Goal: Task Accomplishment & Management: Manage account settings

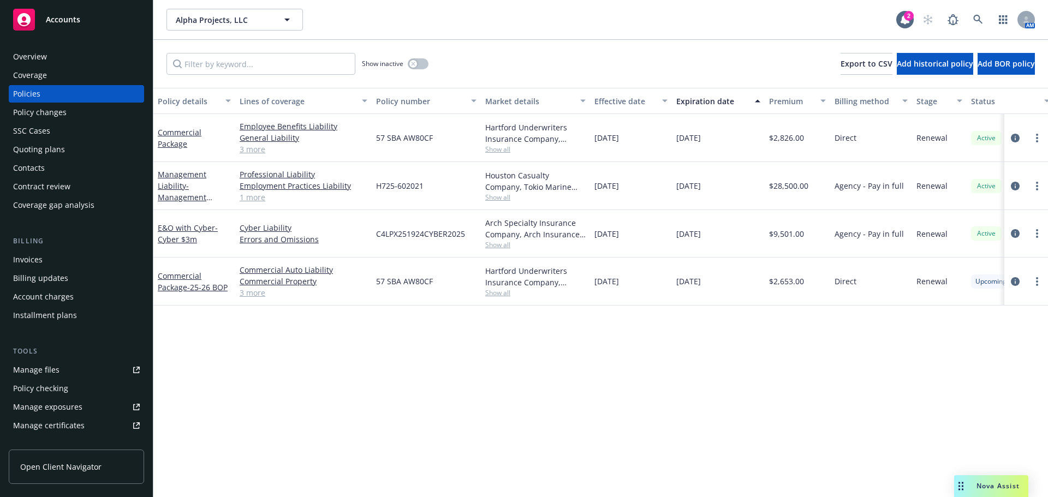
click at [51, 22] on span "Accounts" at bounding box center [63, 19] width 34 height 9
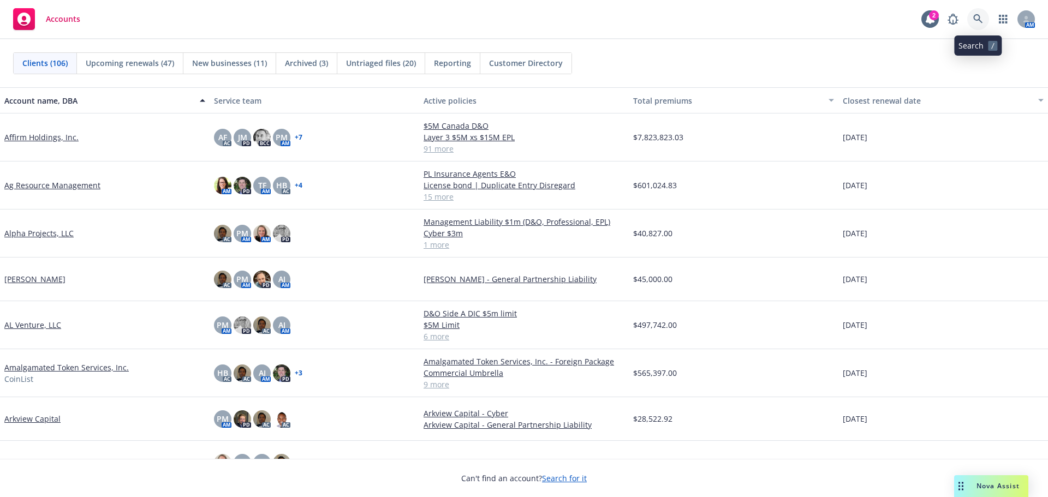
click at [976, 15] on icon at bounding box center [978, 18] width 9 height 9
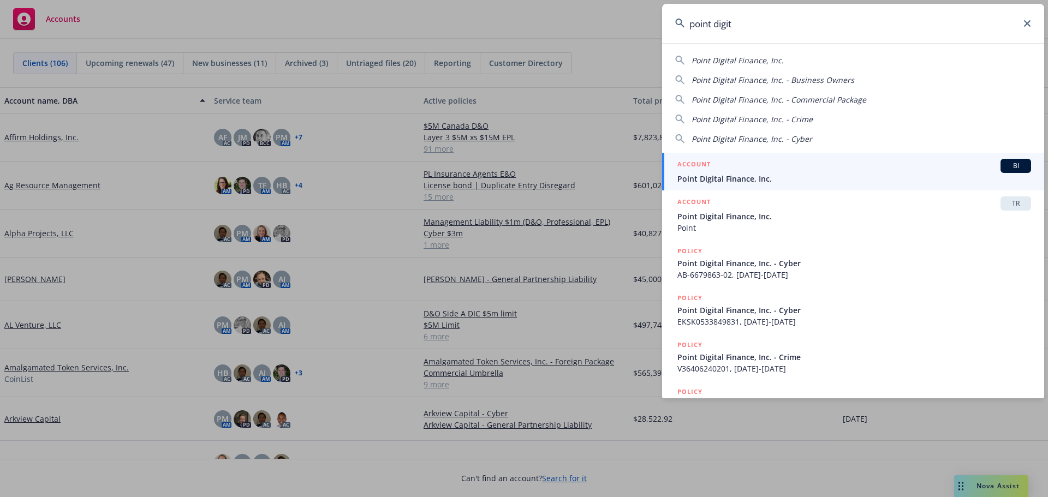
type input "point digit"
click at [738, 175] on span "Point Digital Finance, Inc." at bounding box center [855, 178] width 354 height 11
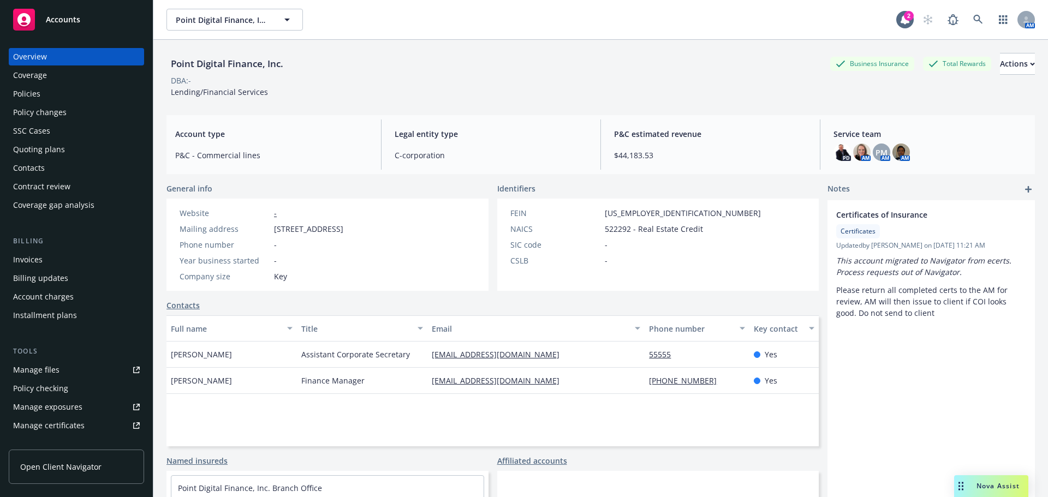
click at [26, 96] on div "Policies" at bounding box center [26, 93] width 27 height 17
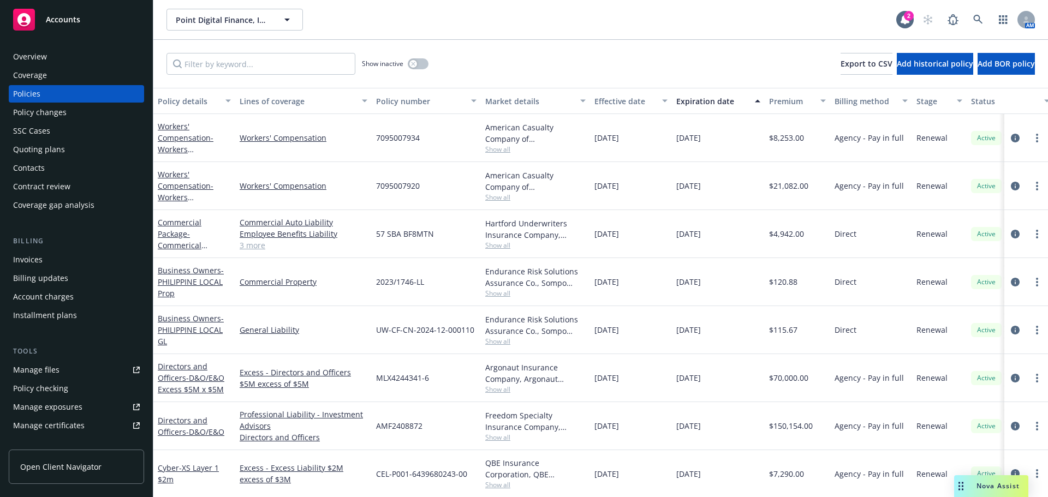
scroll to position [109, 0]
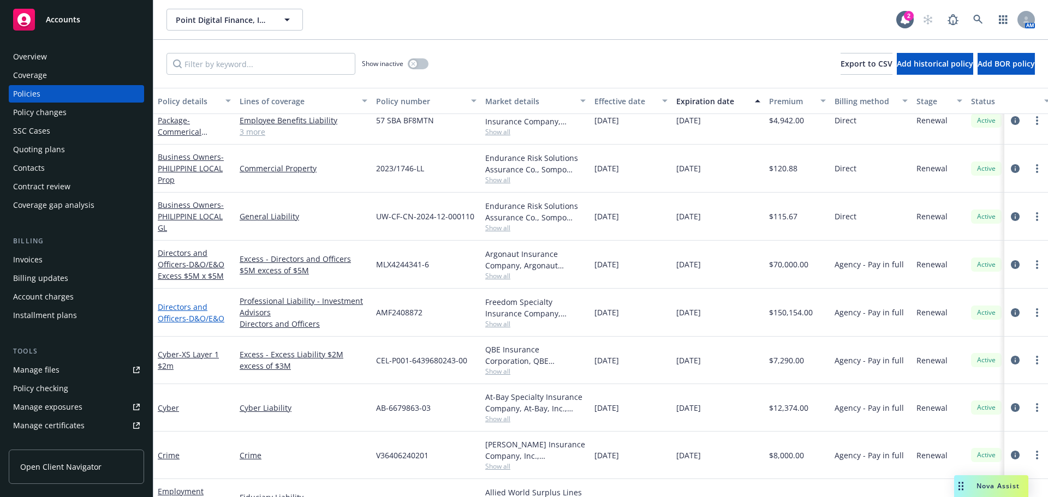
click at [200, 319] on span "- D&O/E&O" at bounding box center [205, 318] width 38 height 10
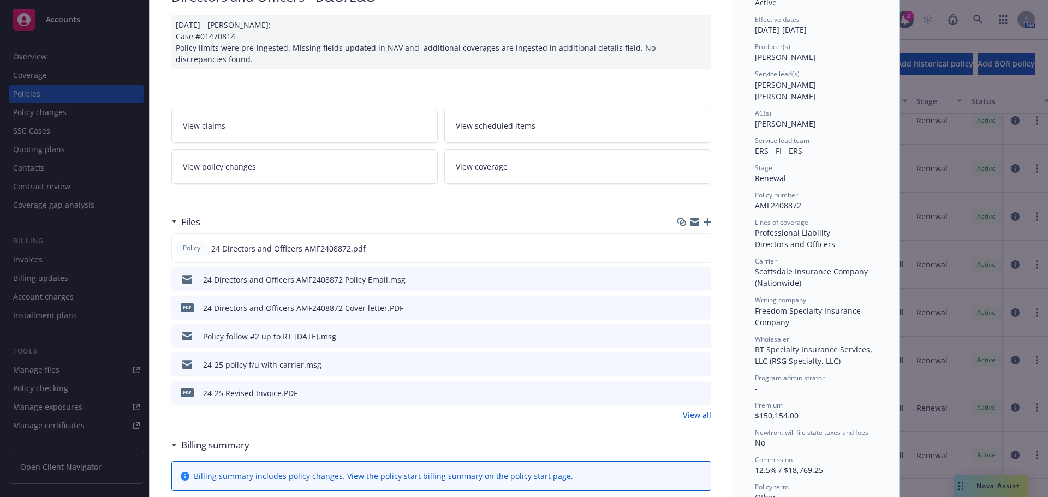
scroll to position [109, 0]
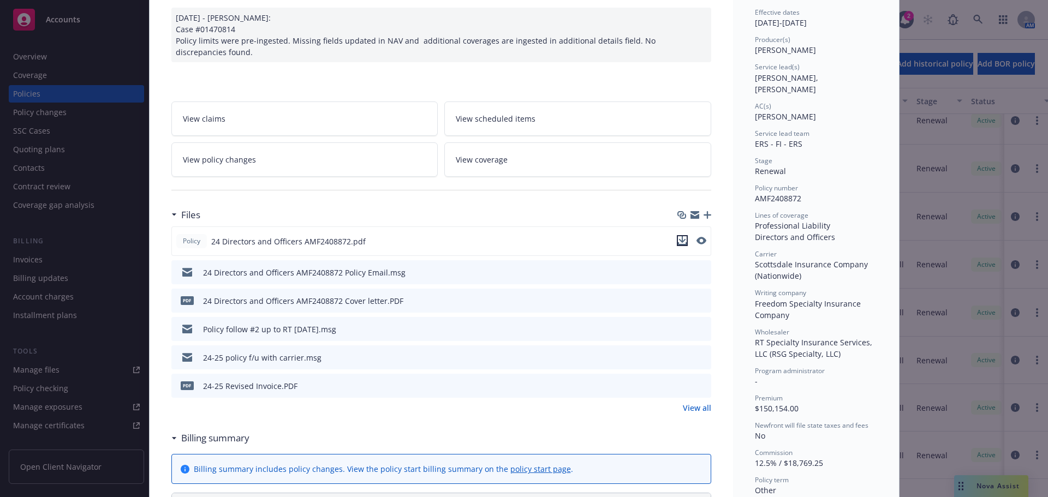
click at [679, 244] on icon "download file" at bounding box center [682, 240] width 9 height 9
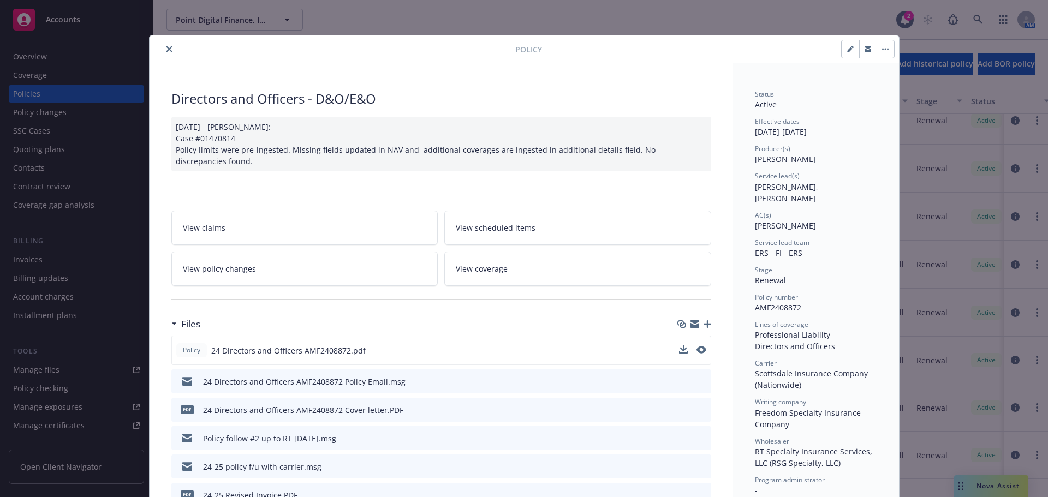
click at [166, 51] on icon "close" at bounding box center [169, 49] width 7 height 7
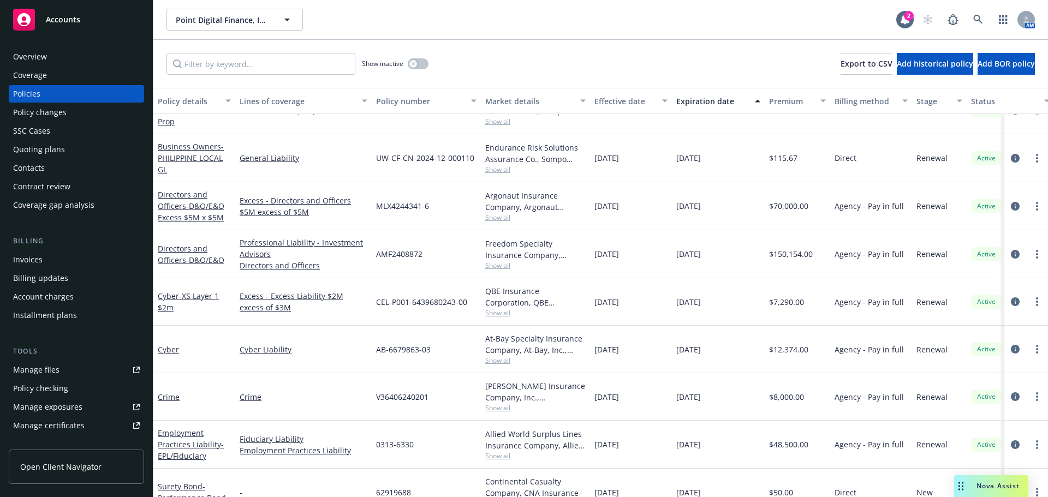
scroll to position [164, 0]
click at [206, 220] on span "- D&O/E&O Excess $5M x $5M" at bounding box center [191, 211] width 67 height 22
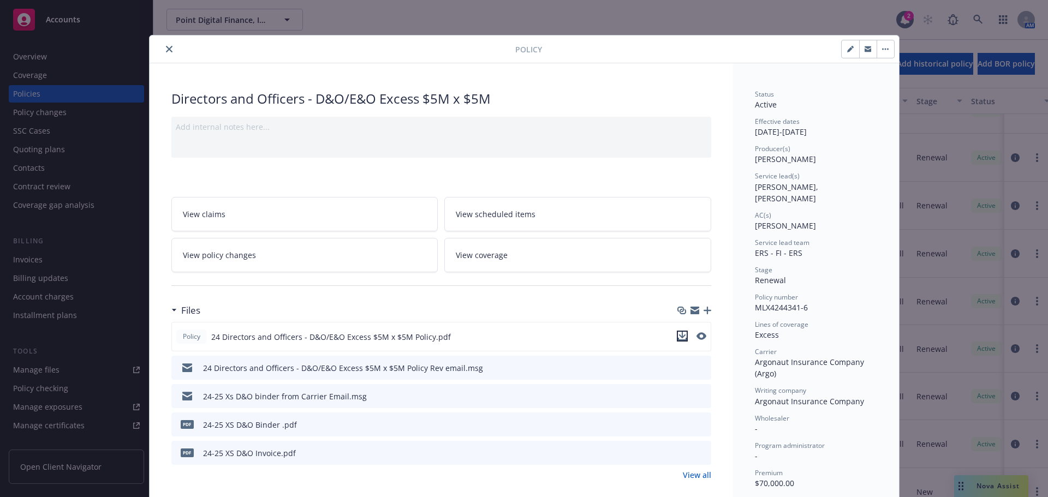
click at [678, 339] on icon "download file" at bounding box center [682, 336] width 9 height 9
click at [167, 50] on icon "close" at bounding box center [169, 49] width 7 height 7
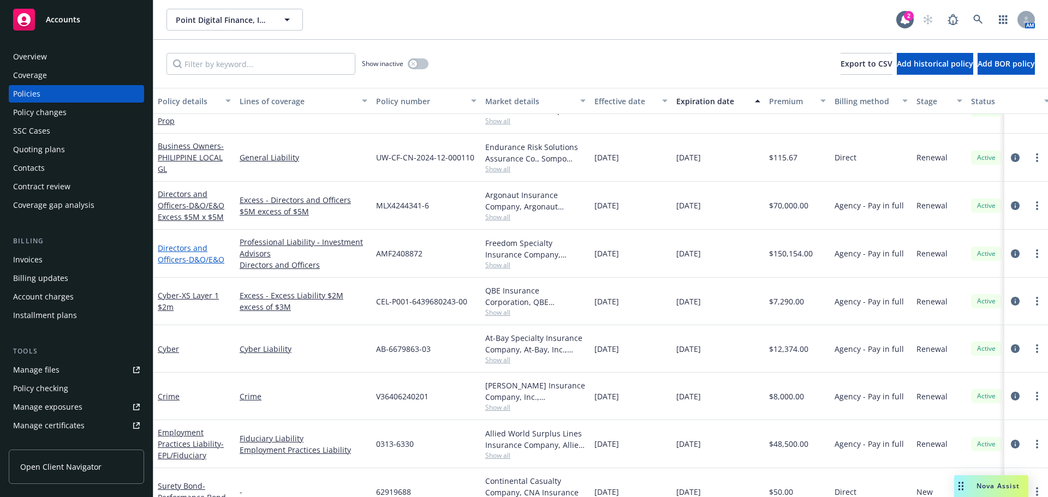
click at [200, 258] on span "- D&O/E&O" at bounding box center [205, 259] width 38 height 10
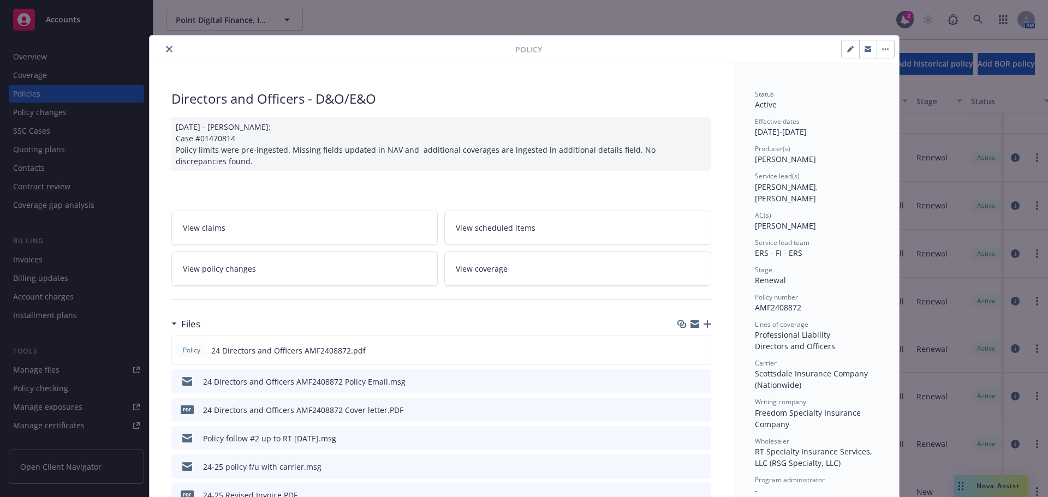
scroll to position [33, 0]
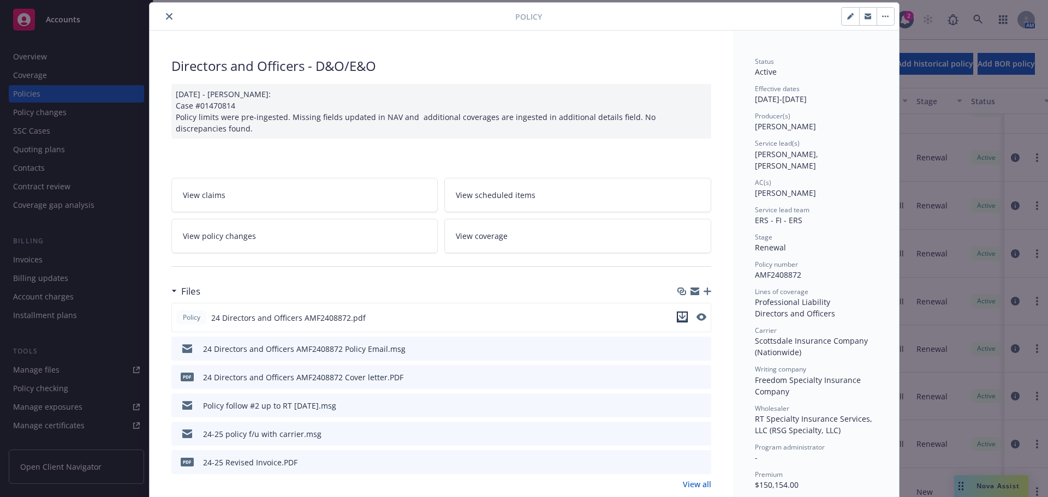
click at [679, 320] on icon "download file" at bounding box center [682, 317] width 9 height 9
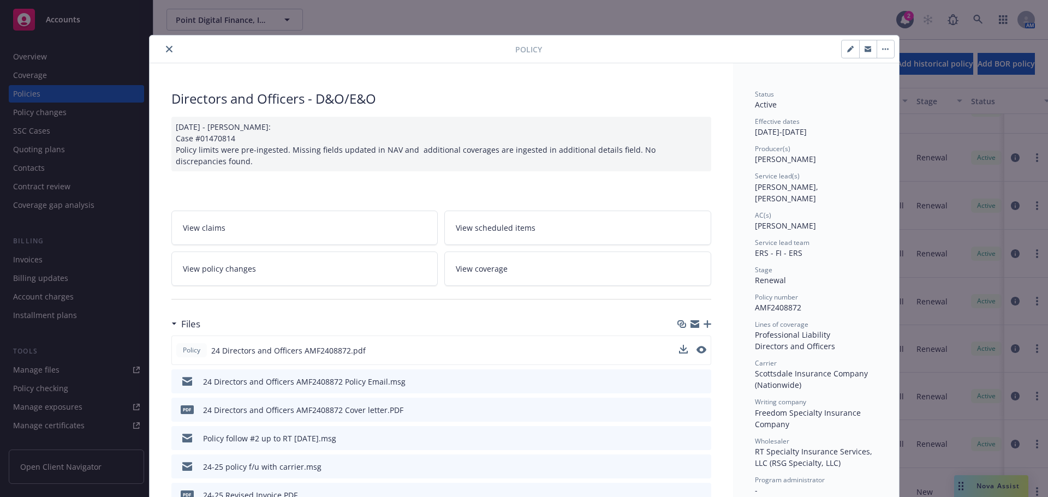
click at [166, 50] on icon "close" at bounding box center [169, 49] width 7 height 7
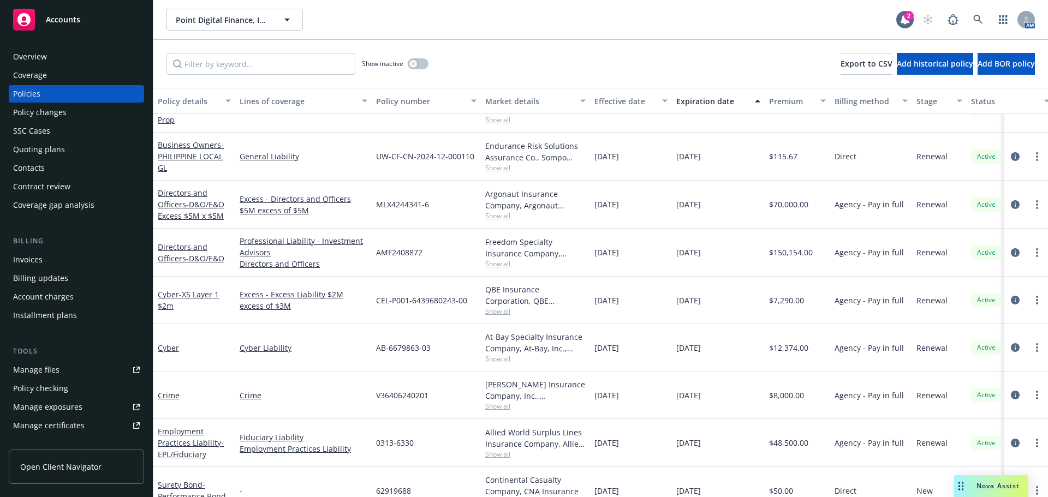
scroll to position [164, 0]
click at [1011, 208] on icon "circleInformation" at bounding box center [1015, 205] width 9 height 9
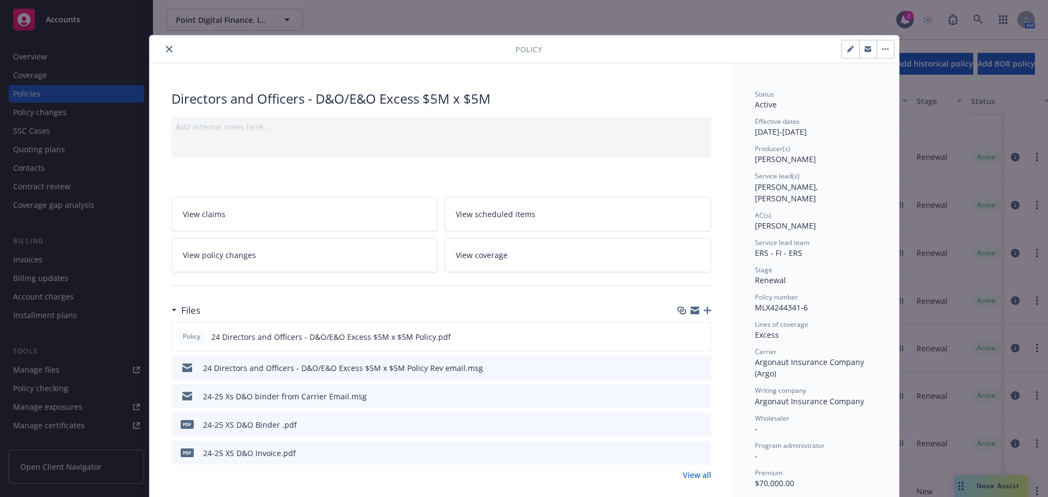
scroll to position [33, 0]
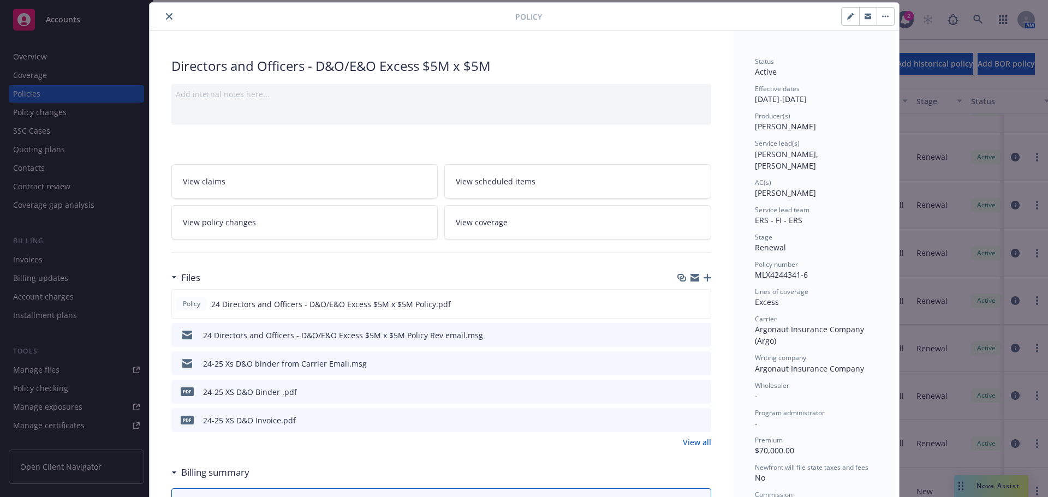
click at [847, 20] on button "button" at bounding box center [850, 16] width 17 height 17
select select "RENEWAL"
select select "12"
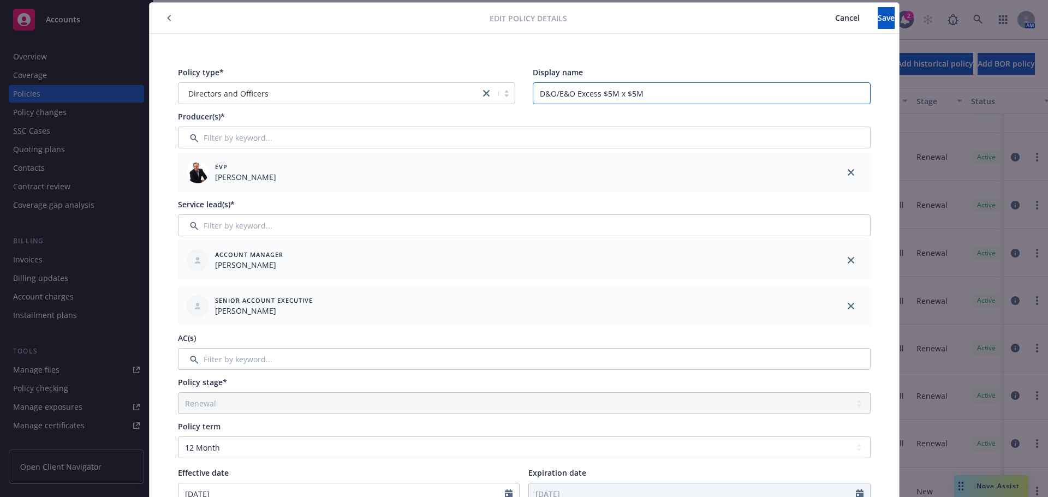
click at [605, 94] on input "D&O/E&O Excess $5M x $5M" at bounding box center [702, 93] width 338 height 22
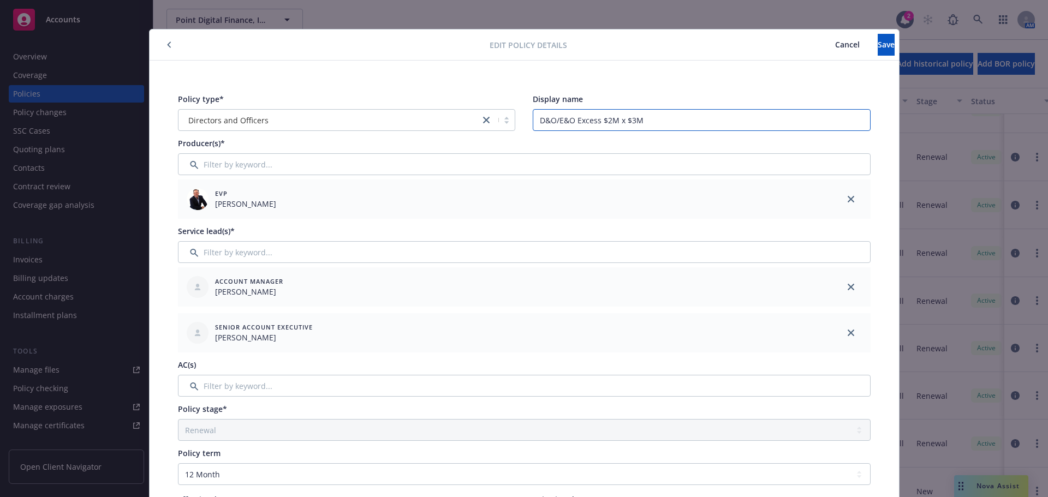
scroll to position [0, 0]
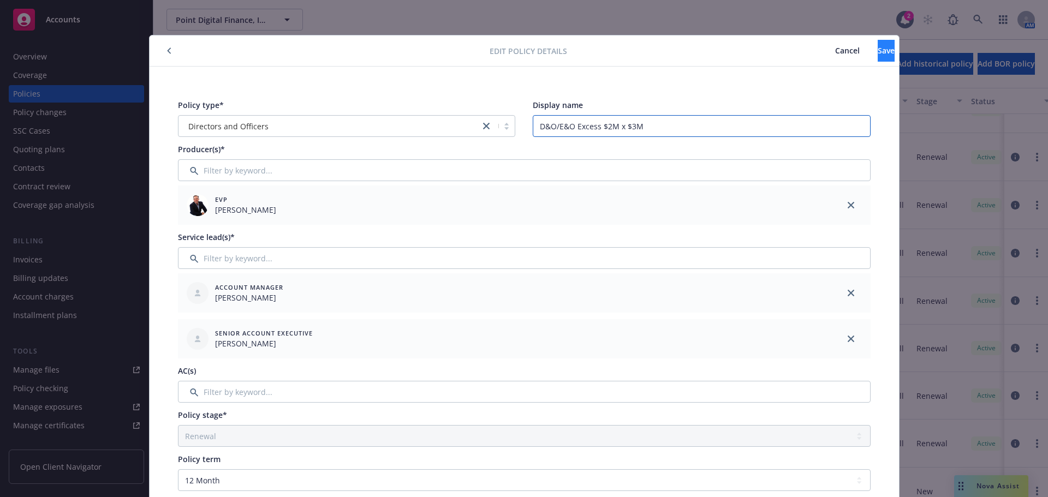
type input "D&O/E&O Excess $2M x $3M"
click at [878, 51] on span "Save" at bounding box center [886, 50] width 17 height 10
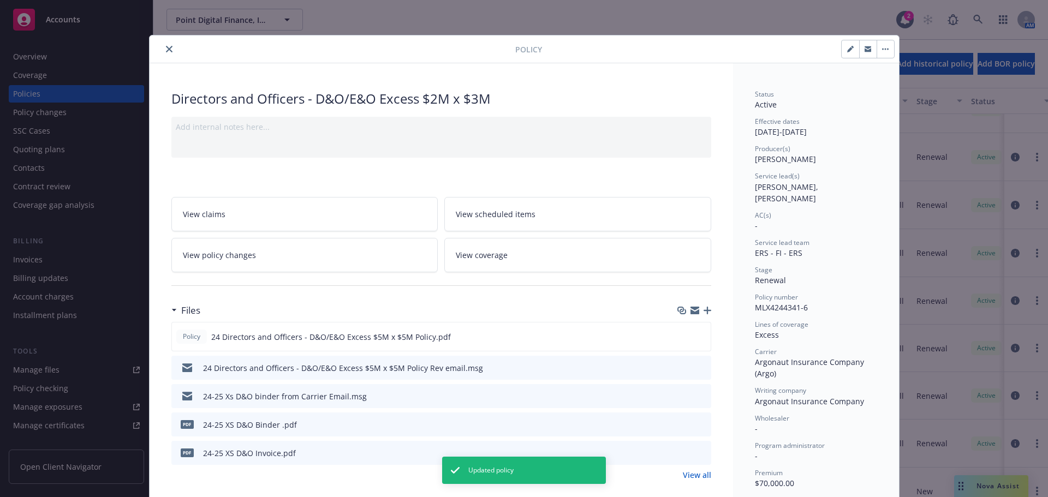
click at [166, 52] on icon "close" at bounding box center [169, 49] width 7 height 7
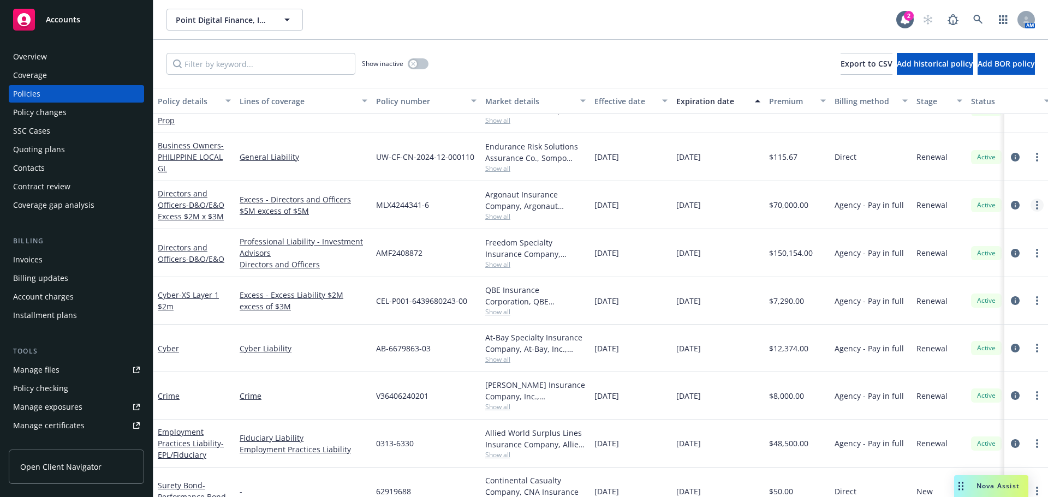
click at [1036, 206] on circle "more" at bounding box center [1037, 205] width 2 height 2
click at [991, 231] on link "Manage lines of coverage" at bounding box center [971, 228] width 128 height 22
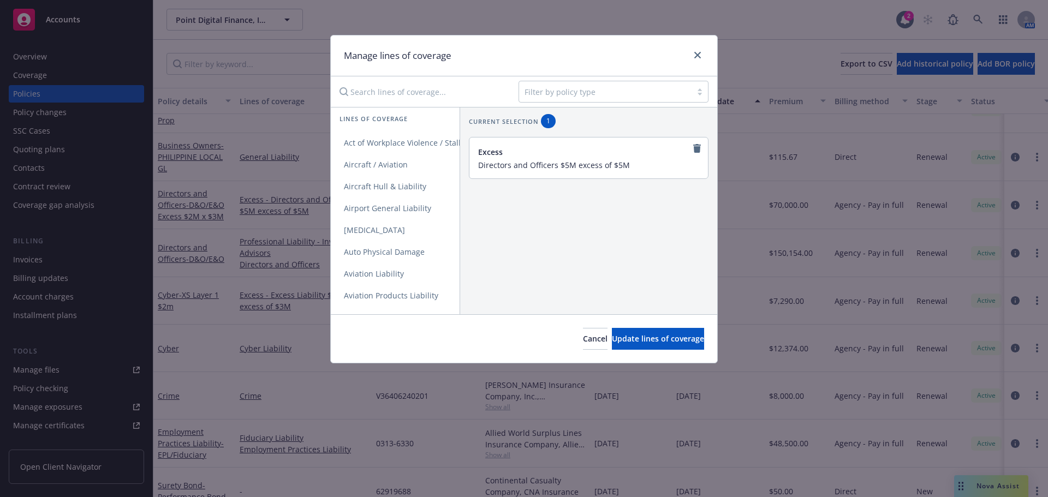
click at [501, 156] on div "Excess" at bounding box center [587, 151] width 219 height 11
click at [537, 162] on input "Directors and Officers $5M excess of $5M" at bounding box center [587, 165] width 219 height 10
click at [523, 154] on div "Excess" at bounding box center [587, 151] width 219 height 11
click at [696, 57] on icon "close" at bounding box center [698, 55] width 7 height 7
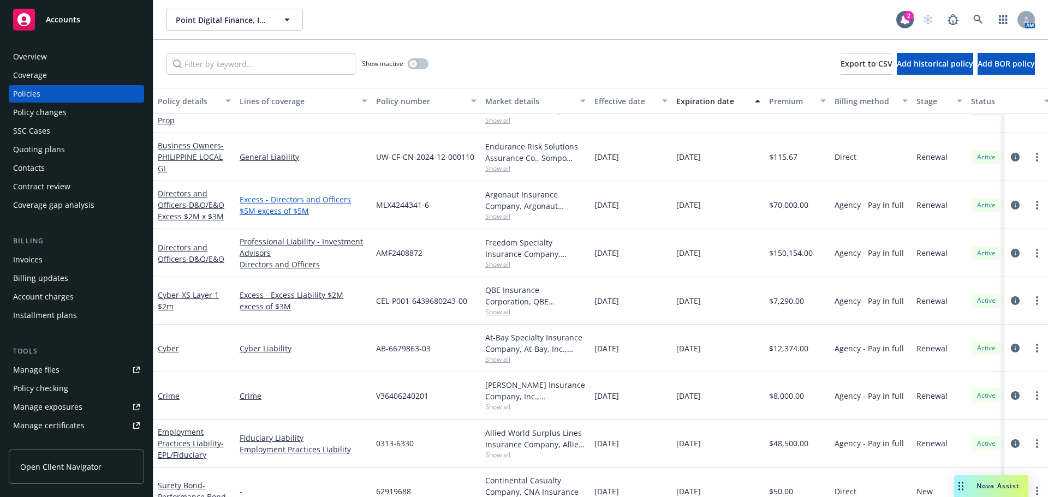
click at [264, 211] on link "Excess - Directors and Officers $5M excess of $5M" at bounding box center [304, 205] width 128 height 23
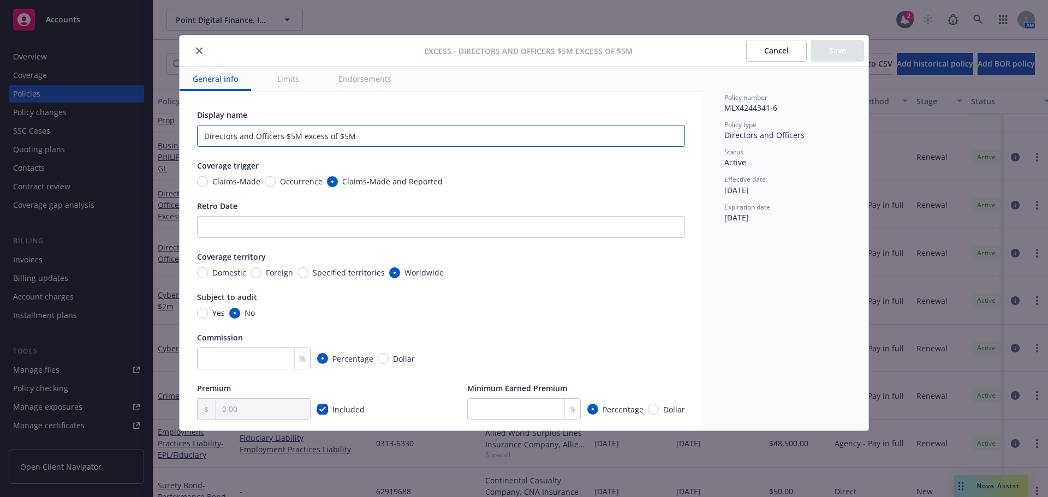
click at [292, 135] on input "Directors and Officers $5M excess of $5M" at bounding box center [441, 136] width 488 height 22
type textarea "x"
type input "Directors and Officers $M excess of $5M"
type textarea "x"
type input "Directors and Officers $2M excess of $5M"
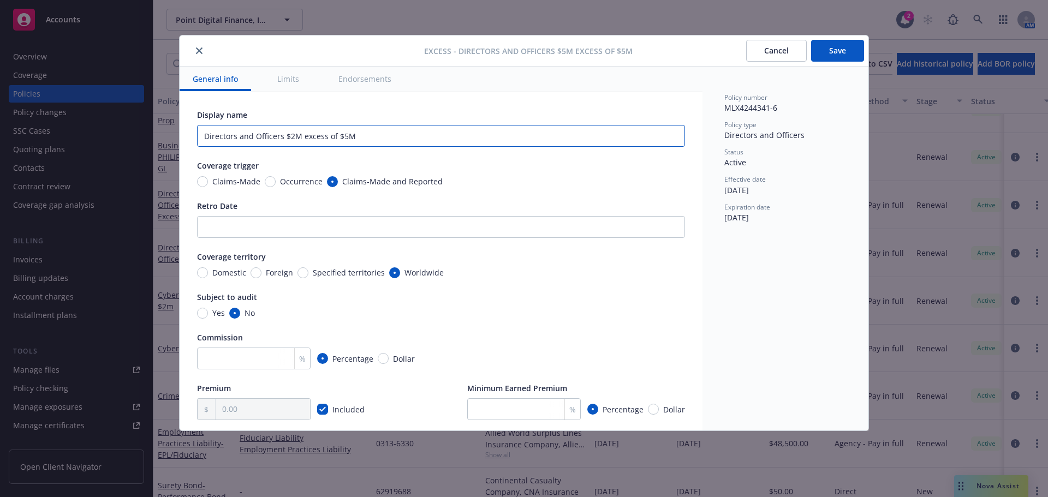
type textarea "x"
type input "Directors and Officers $2M excess of $M"
type textarea "x"
type input "Directors and Officers $2M excess of $3M"
click at [399, 132] on input "Directors and Officers $2M excess of $3M" at bounding box center [441, 136] width 488 height 22
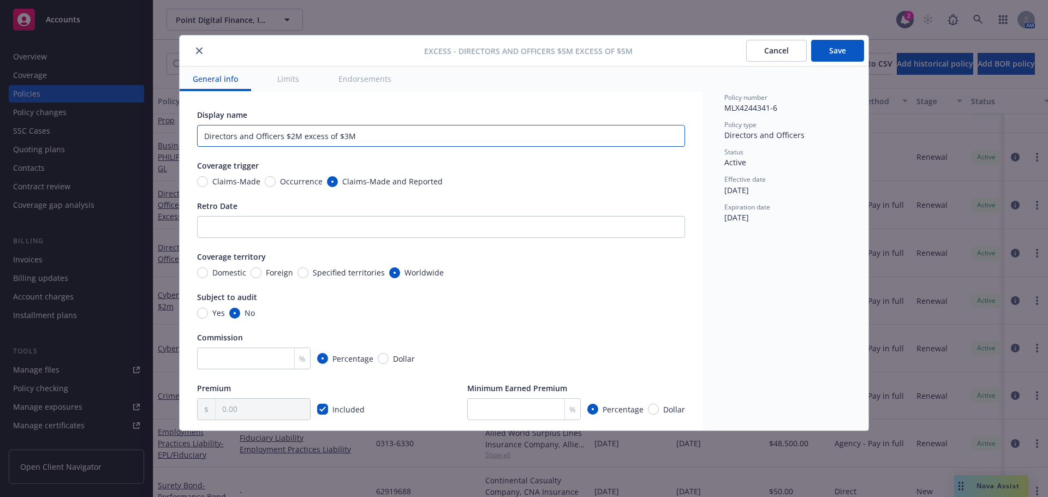
type textarea "x"
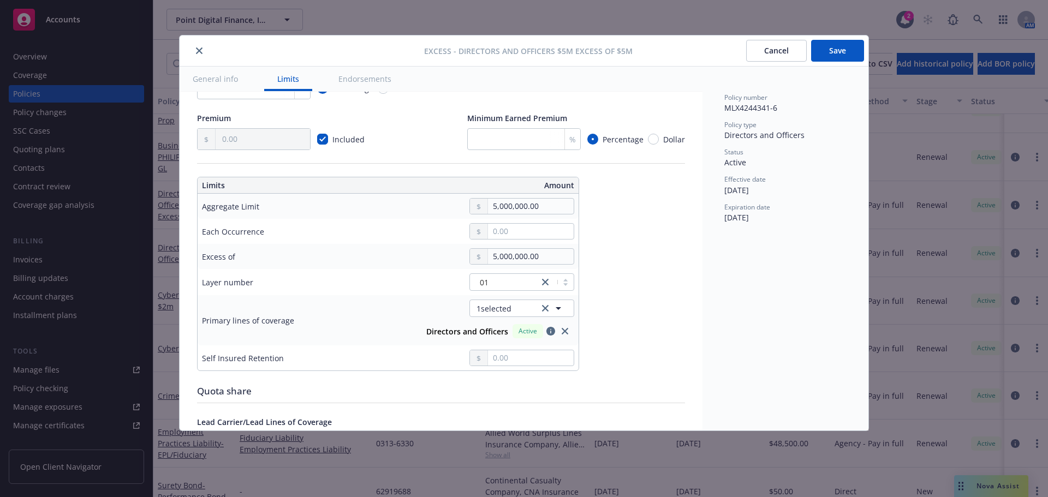
scroll to position [273, 0]
type input "Directors and Officers $2M excess of $3M"
click at [496, 202] on input "5,000,000.00" at bounding box center [531, 203] width 86 height 15
type textarea "x"
type input "Directors and Officers $2M excess of $5M"
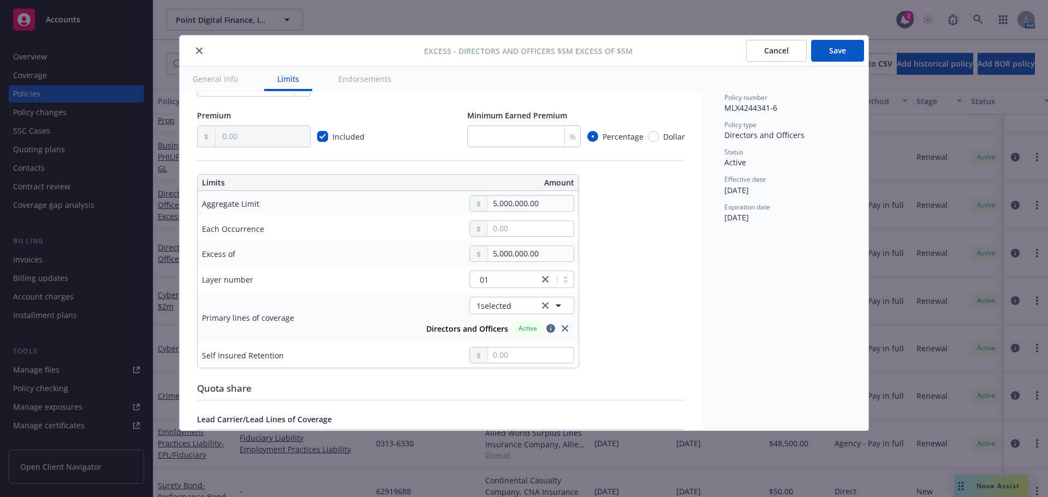
type input "2,000,000.00"
click at [496, 271] on button "$2,000,000.00" at bounding box center [527, 271] width 94 height 20
click at [543, 256] on input "5,000,000.00" at bounding box center [531, 253] width 86 height 15
click at [495, 256] on input "5,000,000.00" at bounding box center [531, 253] width 86 height 15
type textarea "x"
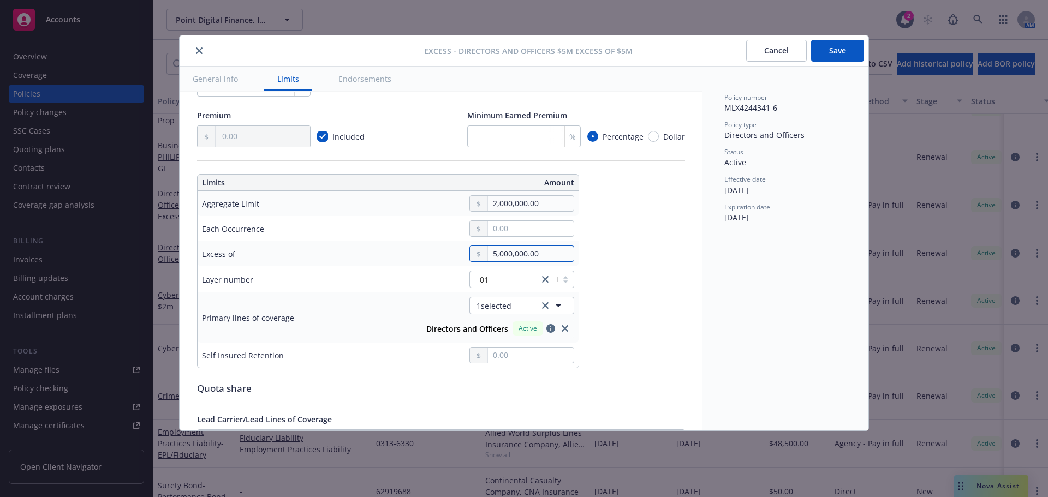
type input "3,000,000.00"
type textarea "x"
type input "Directors and Officers $2M excess of $3M"
type textarea "x"
type input "3,000,000.00"
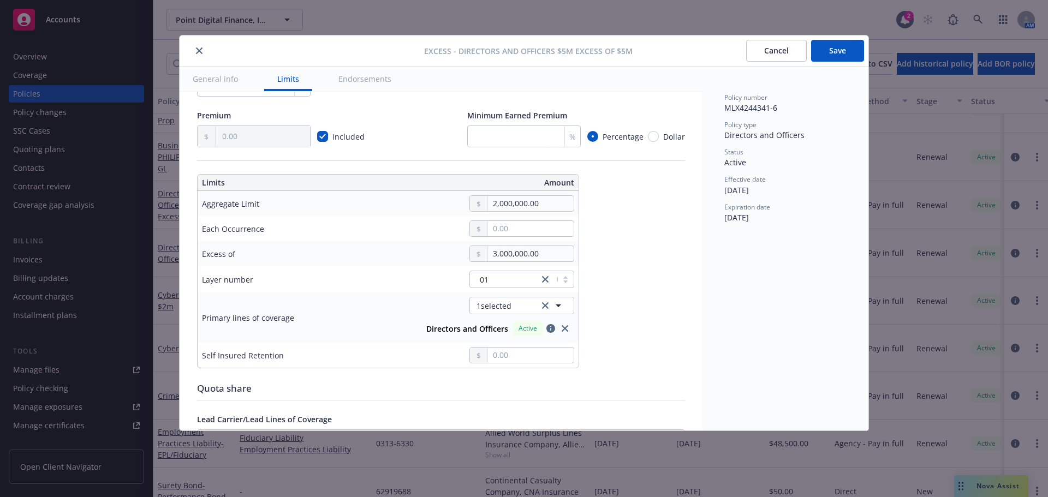
click at [644, 249] on div "Display name Directors and Officers $2M excess of $3M Coverage trigger Claims-M…" at bounding box center [441, 309] width 488 height 947
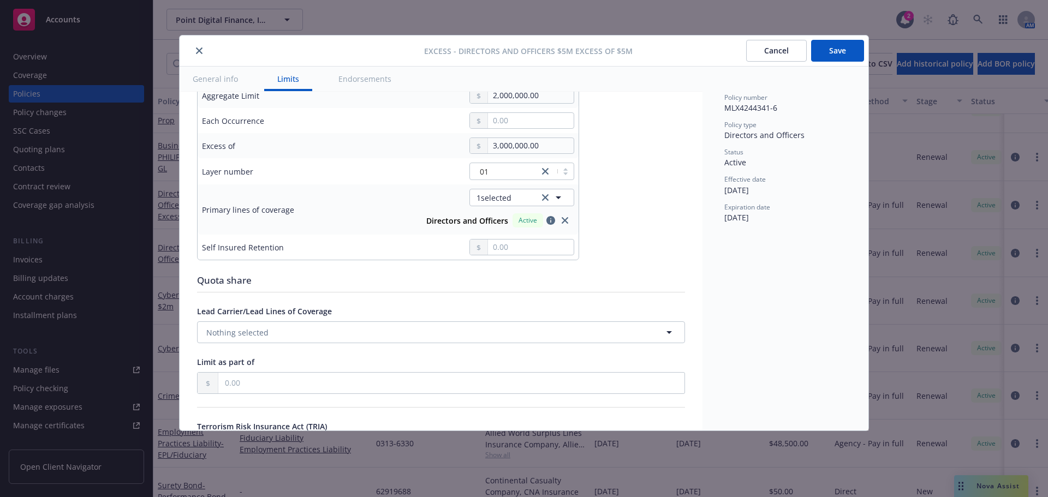
scroll to position [382, 0]
click at [837, 51] on button "Save" at bounding box center [837, 51] width 53 height 22
type textarea "x"
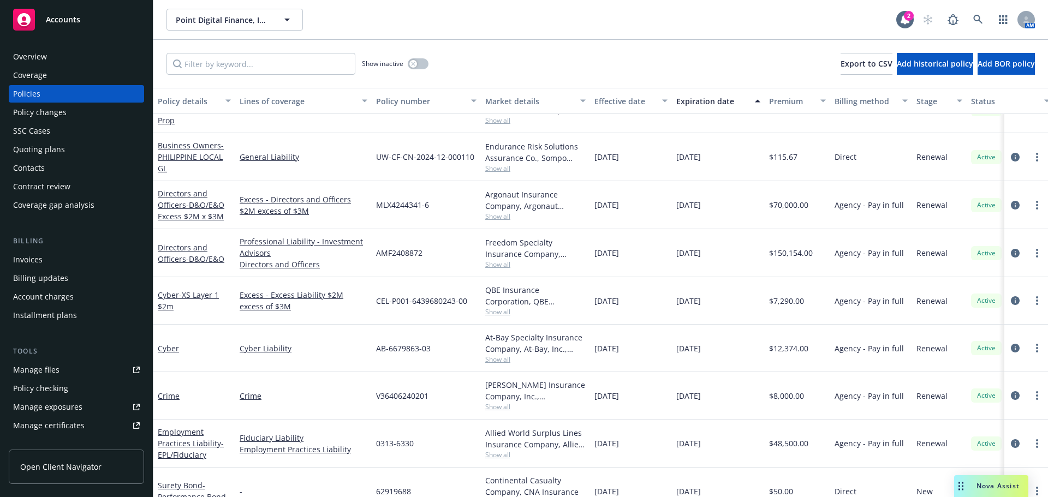
click at [54, 22] on span "Accounts" at bounding box center [63, 19] width 34 height 9
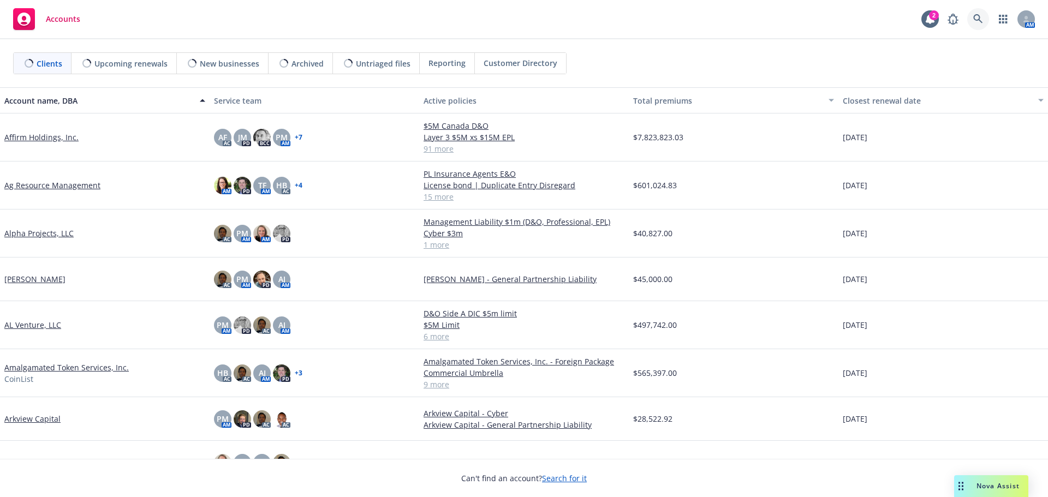
click at [976, 21] on icon at bounding box center [979, 19] width 10 height 10
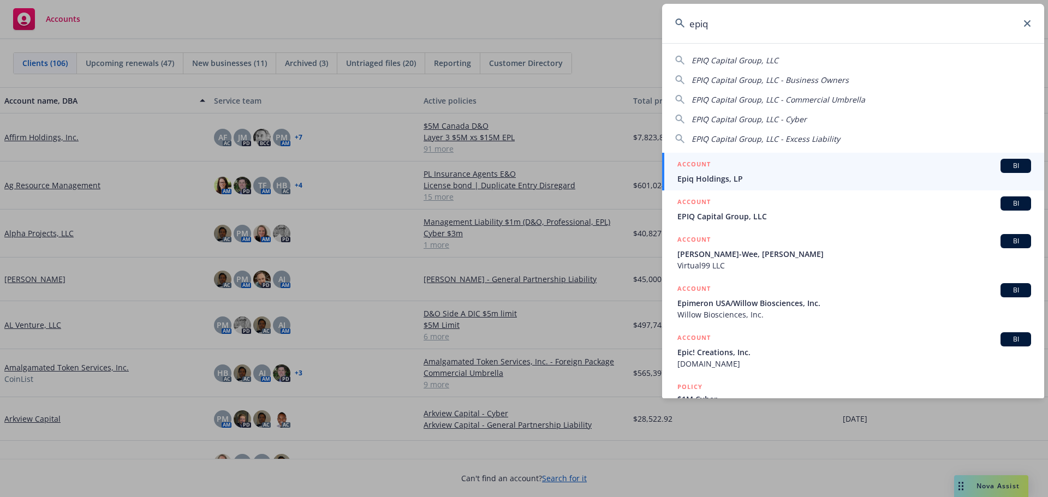
type input "epiq"
click at [713, 179] on span "Epiq Holdings, LP" at bounding box center [855, 178] width 354 height 11
